Goal: Transaction & Acquisition: Purchase product/service

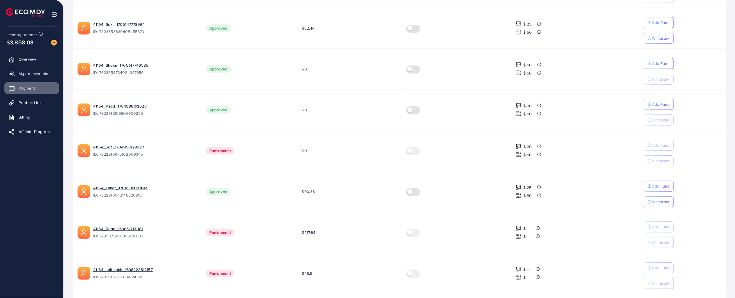
scroll to position [248, 0]
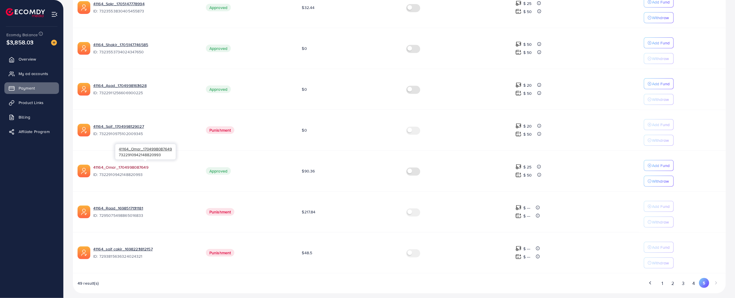
click at [112, 165] on link "41164_Omar_1704998087649" at bounding box center [144, 168] width 103 height 6
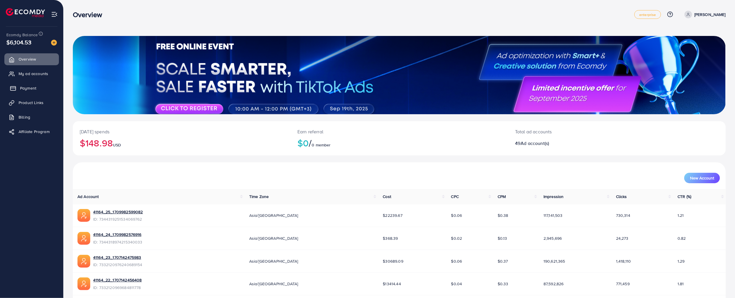
click at [27, 91] on span "Payment" at bounding box center [28, 88] width 16 height 6
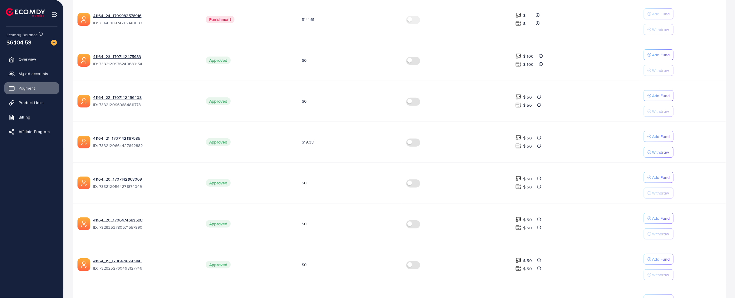
scroll to position [288, 0]
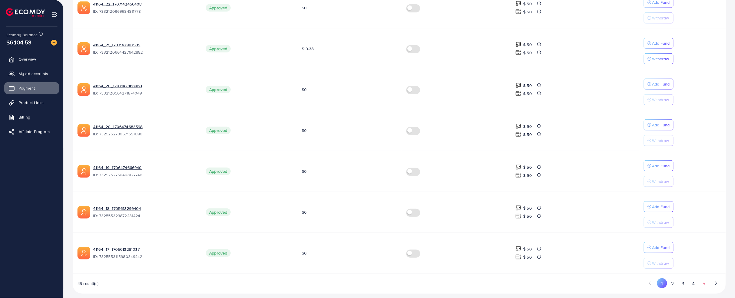
click at [704, 279] on button "5" at bounding box center [704, 284] width 10 height 11
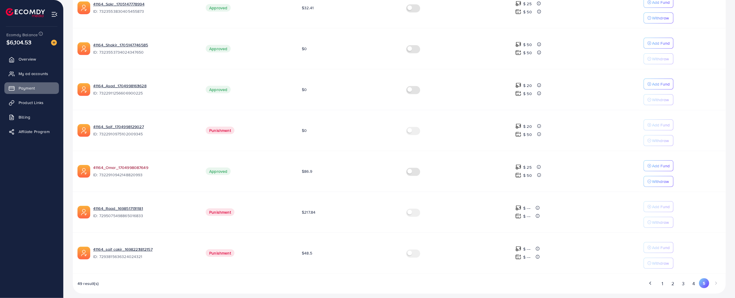
scroll to position [248, 0]
click at [111, 165] on link "41164_Omar_1704998087649" at bounding box center [144, 168] width 103 height 6
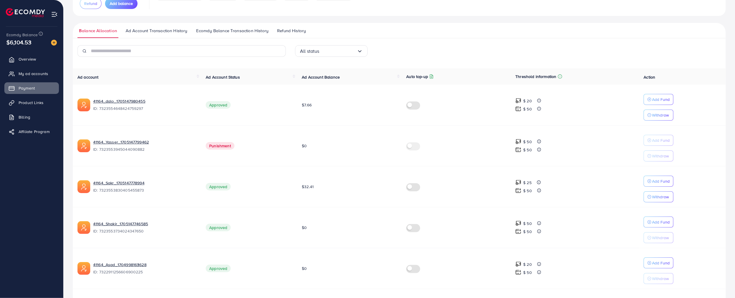
scroll to position [0, 0]
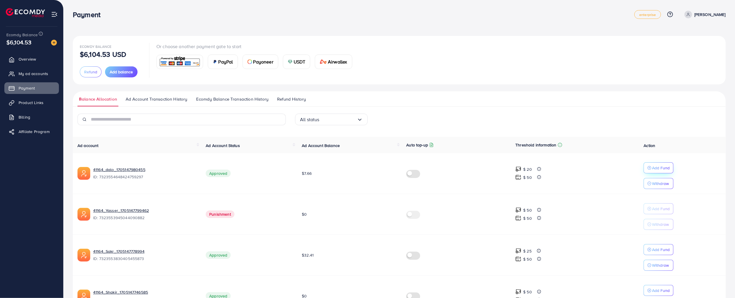
click at [654, 166] on p "Add Fund" at bounding box center [661, 168] width 18 height 7
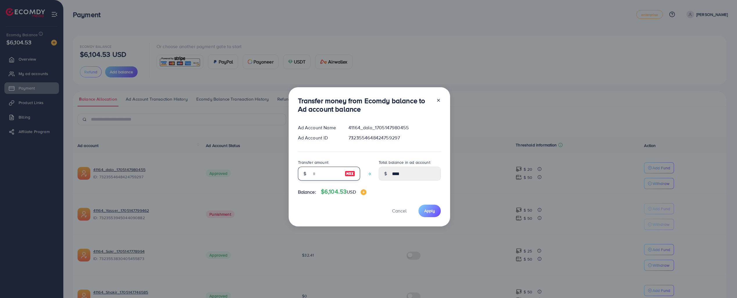
click at [324, 178] on input "number" at bounding box center [325, 174] width 29 height 14
type input "*"
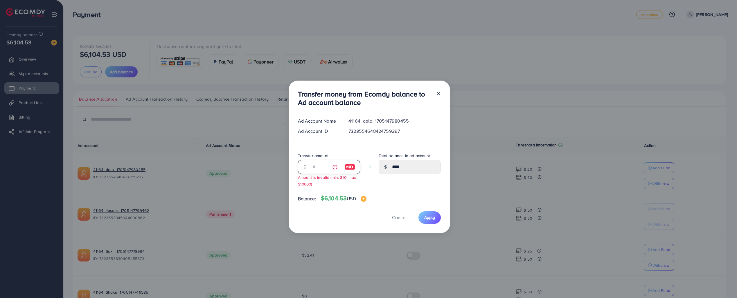
type input "****"
type input "**"
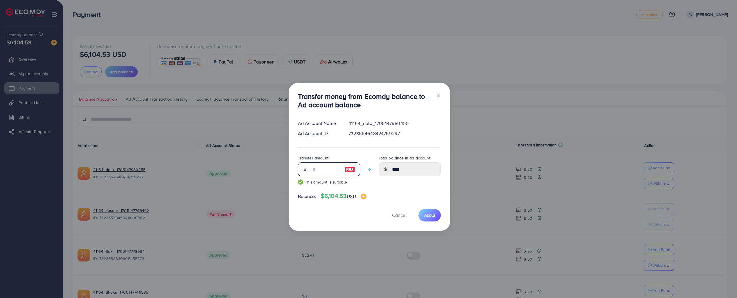
type input "*****"
type input "***"
type input "******"
type input "***"
click at [427, 216] on span "Apply" at bounding box center [429, 215] width 11 height 6
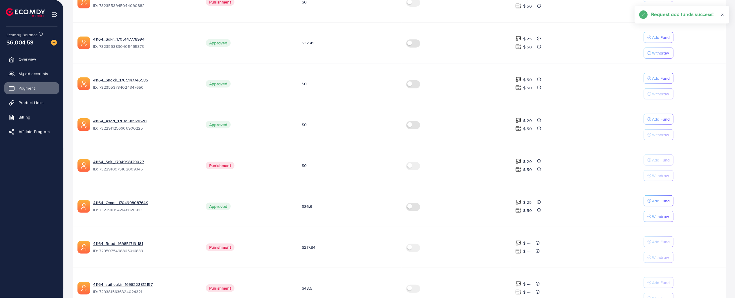
scroll to position [248, 0]
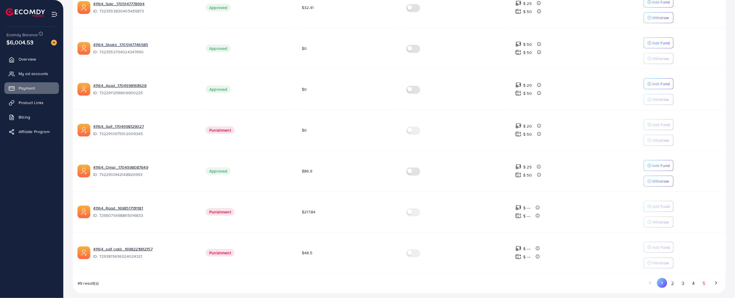
click at [708, 280] on button "5" at bounding box center [704, 283] width 10 height 11
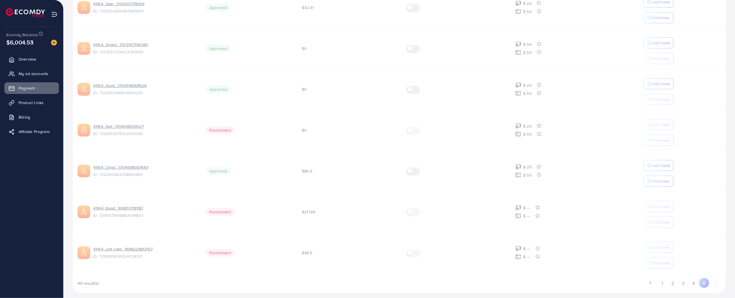
click at [708, 280] on div "Ad account Ad Account Status Ad Account Balance Auto top-up Threshold informati…" at bounding box center [399, 91] width 653 height 405
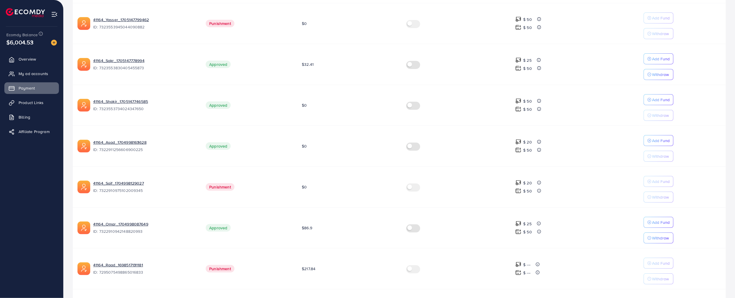
scroll to position [190, 0]
click at [51, 40] on div "Add balance" at bounding box center [54, 33] width 30 height 13
click at [52, 42] on img at bounding box center [54, 43] width 6 height 6
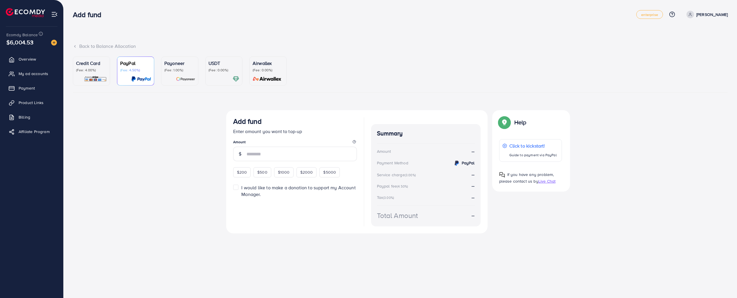
click at [112, 76] on ul "Credit Card (Fee: 4.00%) PayPal (Fee: 4.50%) Payoneer (Fee: 1.00%) USDT (Fee: 0…" at bounding box center [400, 75] width 654 height 36
click at [102, 73] on div "Credit Card (Fee: 4.00%)" at bounding box center [91, 71] width 31 height 23
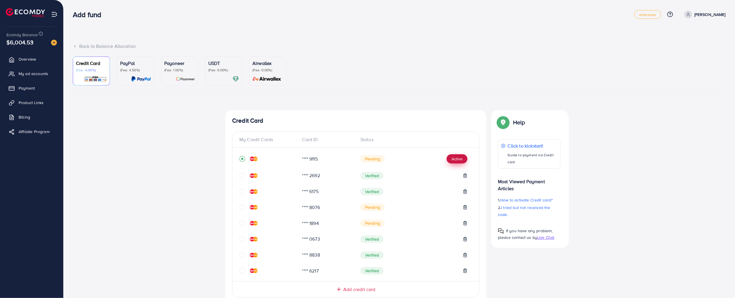
click at [451, 161] on button "Active" at bounding box center [457, 158] width 21 height 9
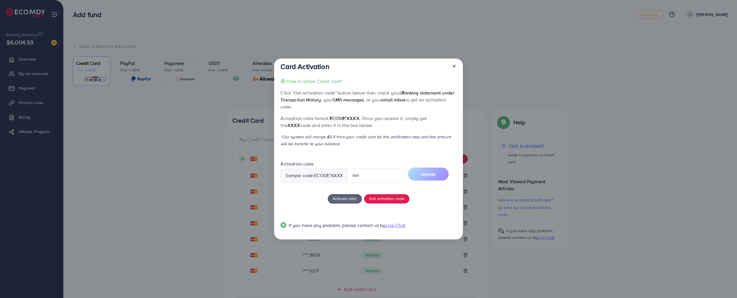
click at [372, 177] on input "text" at bounding box center [375, 176] width 56 height 14
click at [434, 175] on span "Activate" at bounding box center [428, 175] width 15 height 6
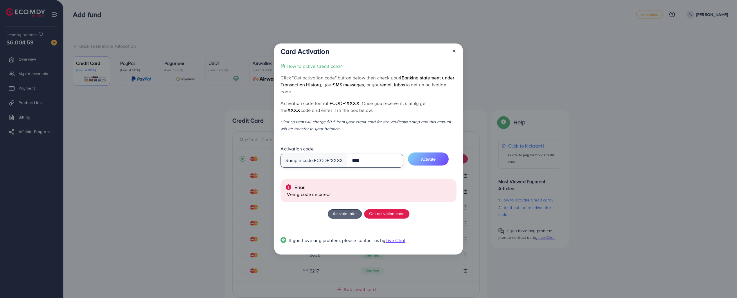
drag, startPoint x: 386, startPoint y: 159, endPoint x: 327, endPoint y: 178, distance: 62.0
click at [327, 178] on div "How to active Credit card? Click "Get activation code" button below then check …" at bounding box center [368, 157] width 176 height 188
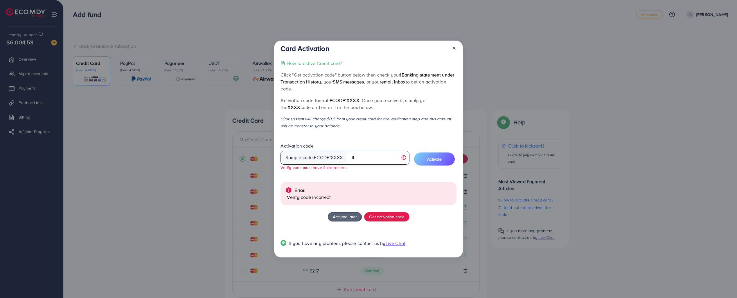
type input "*"
click at [374, 155] on input "*" at bounding box center [378, 158] width 62 height 14
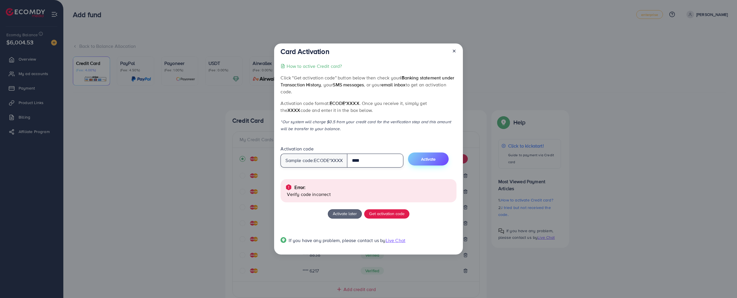
type input "****"
click at [434, 159] on span "Activate" at bounding box center [428, 159] width 15 height 6
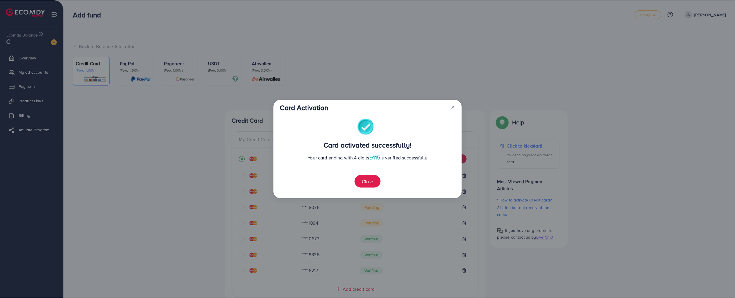
scroll to position [174, 0]
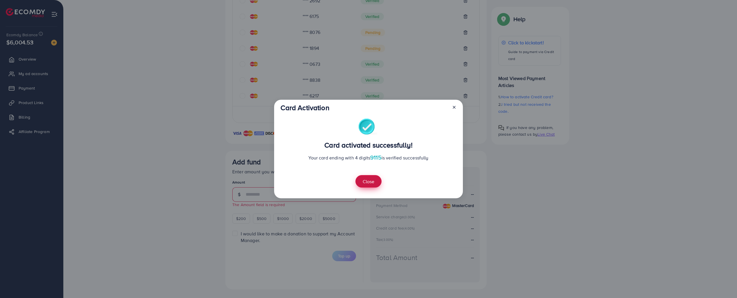
click at [378, 185] on button "Close" at bounding box center [368, 181] width 26 height 12
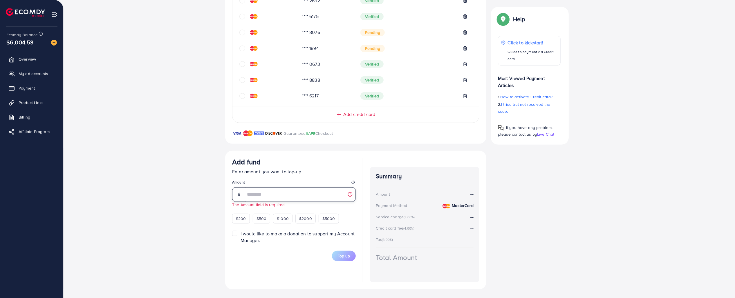
click at [292, 198] on input "number" at bounding box center [301, 194] width 110 height 15
click at [349, 255] on button "Top up" at bounding box center [344, 259] width 24 height 10
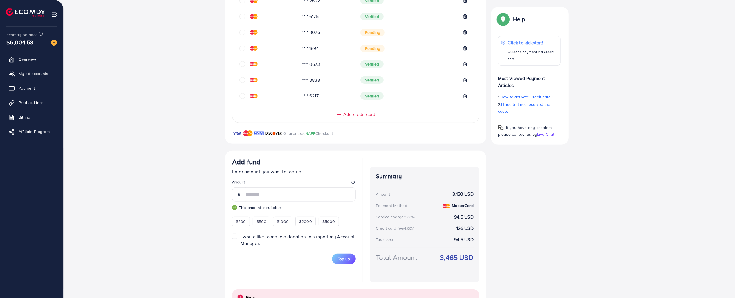
scroll to position [204, 0]
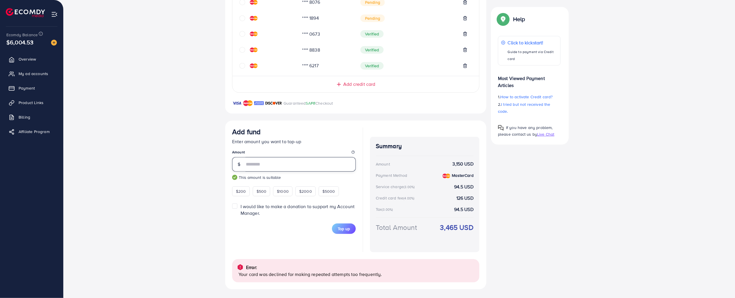
drag, startPoint x: 312, startPoint y: 168, endPoint x: 166, endPoint y: 175, distance: 146.7
click at [166, 175] on div "Top-up Success! Thanks you for your purchase. Please check your balance again. …" at bounding box center [399, 98] width 653 height 383
click at [348, 226] on span "Top up" at bounding box center [344, 229] width 12 height 6
click at [305, 192] on span "$2000" at bounding box center [305, 192] width 13 height 6
type input "****"
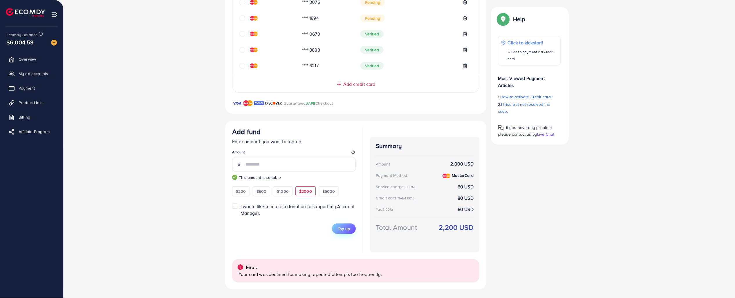
click at [345, 230] on span "Top up" at bounding box center [344, 229] width 12 height 6
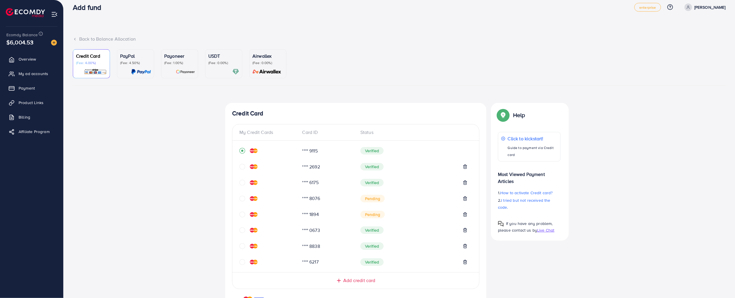
scroll to position [0, 0]
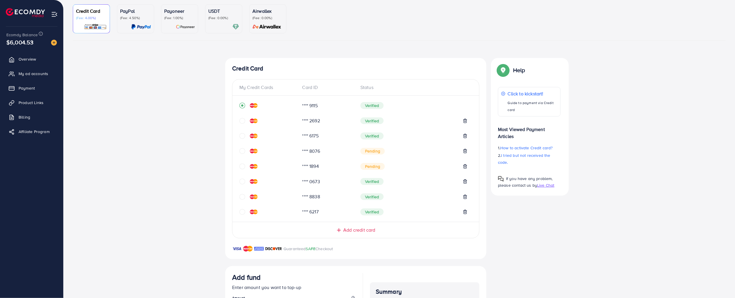
scroll to position [52, 0]
